Goal: Task Accomplishment & Management: Manage account settings

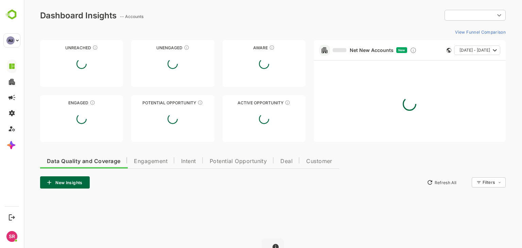
type input "**********"
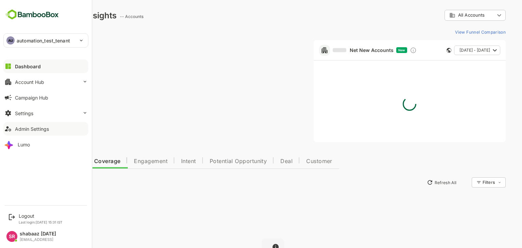
drag, startPoint x: 20, startPoint y: 130, endPoint x: 4, endPoint y: 95, distance: 38.9
click at [20, 130] on div "Admin Settings" at bounding box center [32, 129] width 34 height 6
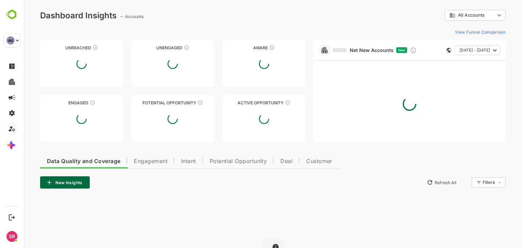
type input "**********"
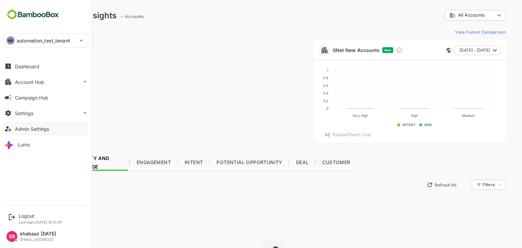
click at [8, 132] on icon at bounding box center [8, 129] width 8 height 8
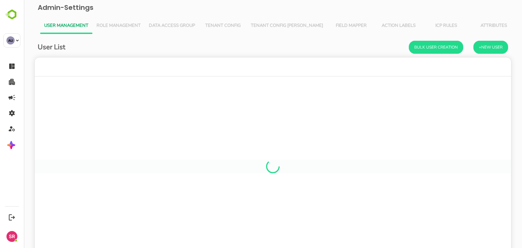
scroll to position [5, 5]
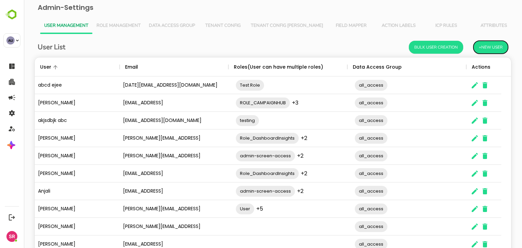
click at [485, 49] on button "+New User" at bounding box center [491, 47] width 35 height 13
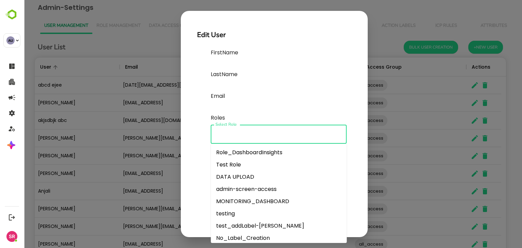
click at [236, 140] on input "Select Role" at bounding box center [279, 134] width 130 height 13
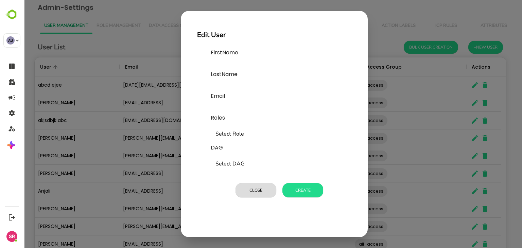
click at [89, 20] on div "Edit User FirstName LastName Email Roles Select Role Select Role DAG Select DAG…" at bounding box center [273, 124] width 498 height 248
click at [262, 190] on button "Close" at bounding box center [256, 190] width 41 height 14
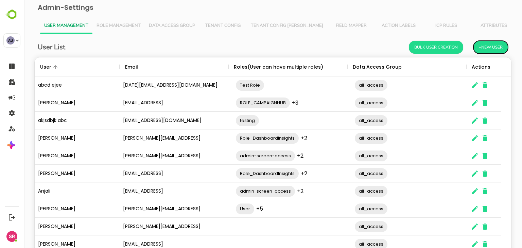
scroll to position [5, 5]
click at [118, 24] on span "Role Management" at bounding box center [119, 25] width 44 height 5
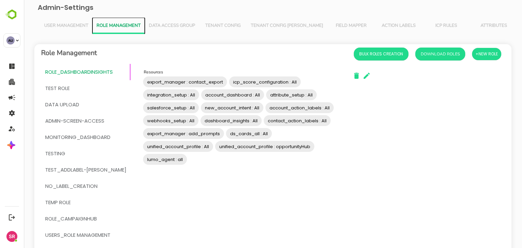
scroll to position [84, 0]
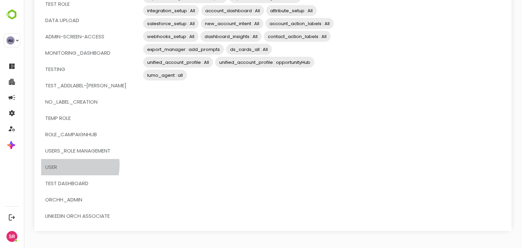
click at [69, 165] on span "User" at bounding box center [85, 167] width 81 height 9
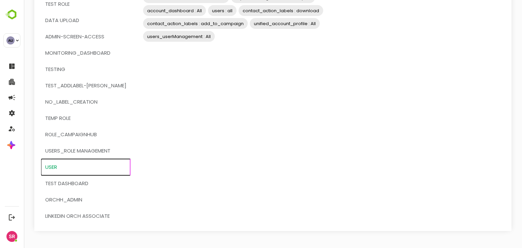
scroll to position [0, 0]
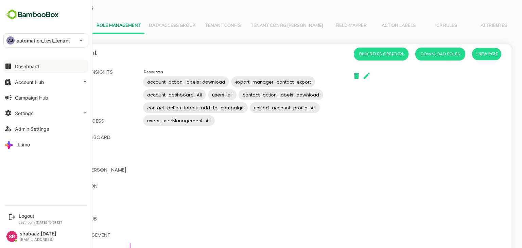
click at [24, 65] on div "Dashboard" at bounding box center [27, 67] width 24 height 6
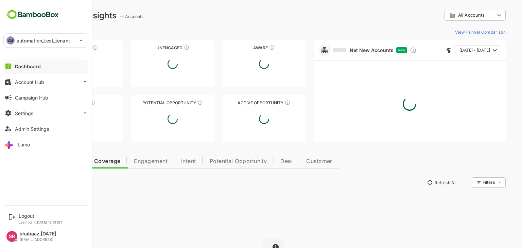
type input "**********"
